Goal: Task Accomplishment & Management: Manage account settings

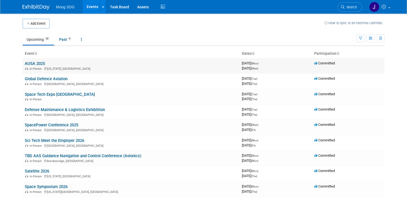
click at [33, 63] on link "AUSA 2025" at bounding box center [35, 63] width 20 height 5
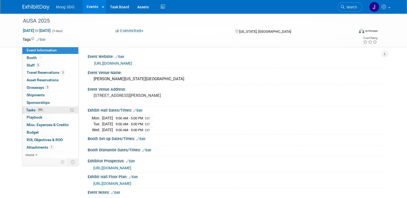
click at [48, 110] on link "29% Tasks 29%" at bounding box center [50, 110] width 56 height 7
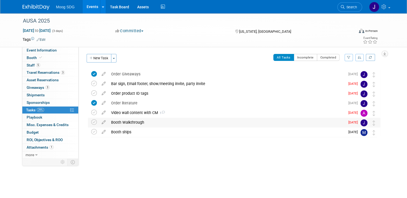
click at [307, 124] on div "Booth Walkthrough" at bounding box center [226, 122] width 237 height 9
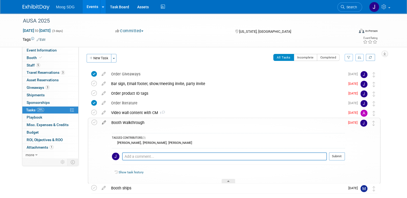
click at [101, 123] on icon at bounding box center [103, 121] width 9 height 7
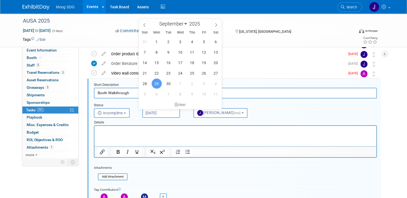
click at [165, 113] on input "Sep 29, 2025" at bounding box center [161, 113] width 38 height 10
click at [181, 84] on span "1" at bounding box center [180, 84] width 10 height 10
type input "Oct 1, 2025"
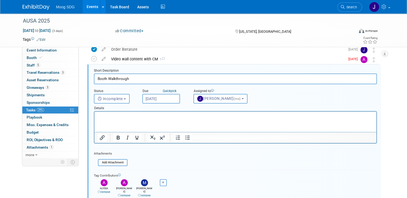
scroll to position [66, 0]
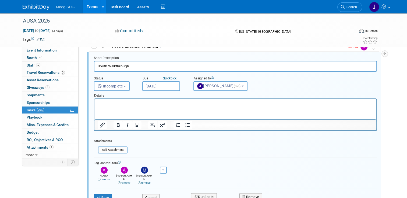
click at [98, 178] on icon at bounding box center [99, 179] width 3 height 3
click at [100, 194] on button "Save" at bounding box center [103, 198] width 18 height 8
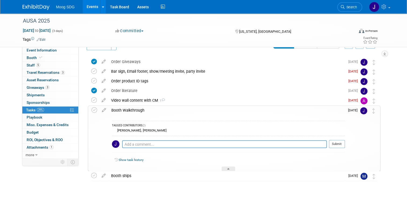
scroll to position [1, 0]
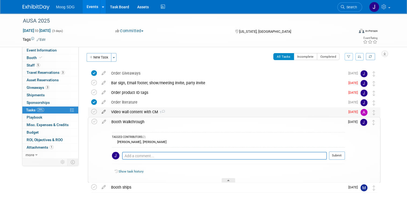
click at [101, 112] on icon at bounding box center [103, 111] width 9 height 7
select select "8"
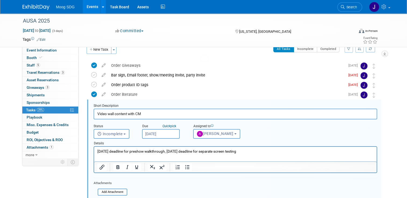
scroll to position [30, 0]
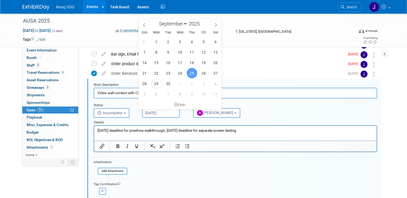
click at [161, 113] on input "Sep 25, 2025" at bounding box center [161, 113] width 38 height 10
click at [181, 83] on span "1" at bounding box center [180, 84] width 10 height 10
type input "Oct 1, 2025"
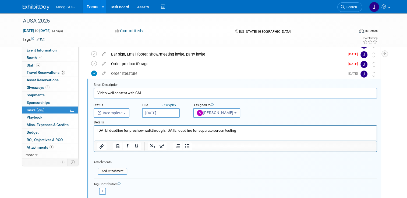
scroll to position [56, 0]
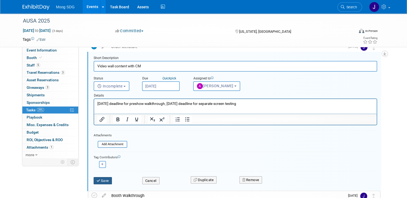
click at [101, 179] on button "Save" at bounding box center [103, 181] width 18 height 8
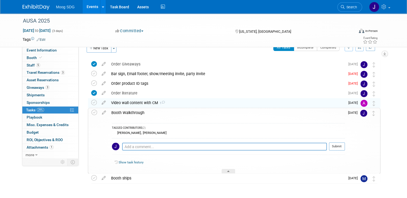
scroll to position [0, 0]
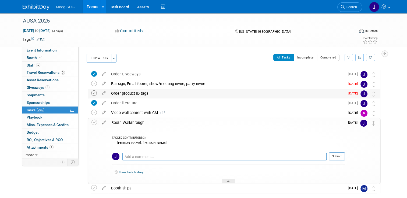
click at [91, 94] on icon at bounding box center [94, 94] width 6 height 6
click at [91, 84] on icon at bounding box center [94, 84] width 6 height 6
click at [44, 65] on link "5 Staff 5" at bounding box center [50, 65] width 56 height 7
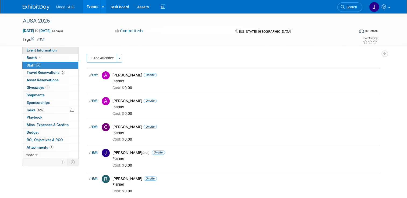
click at [47, 51] on span "Event Information" at bounding box center [42, 50] width 30 height 4
